Goal: Navigation & Orientation: Find specific page/section

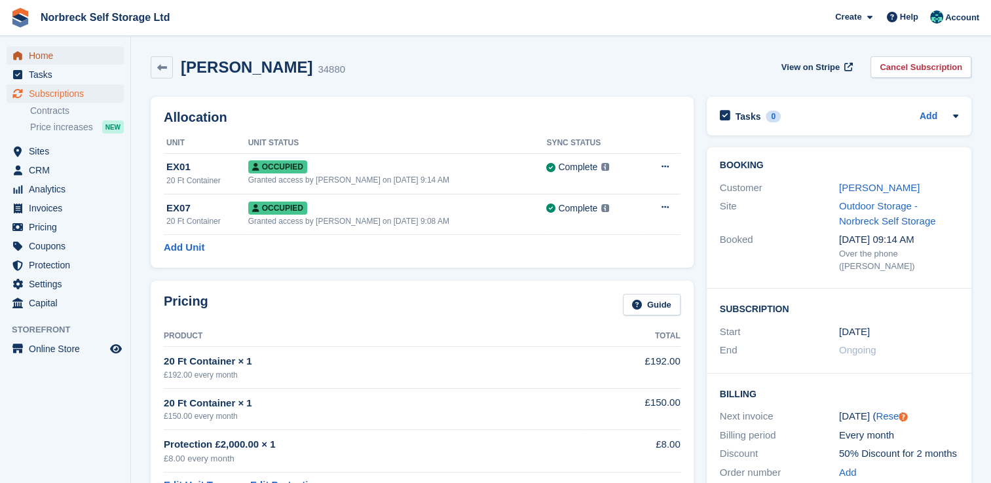
click at [35, 52] on span "Home" at bounding box center [68, 55] width 79 height 18
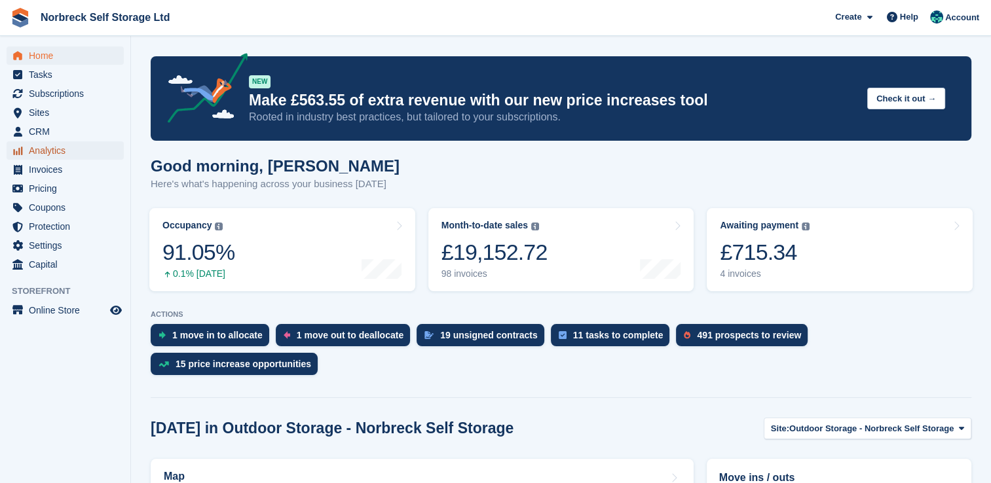
click at [66, 153] on span "Analytics" at bounding box center [68, 150] width 79 height 18
